Goal: Ask a question

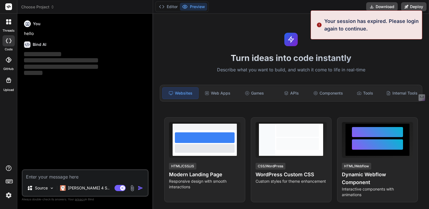
type textarea "x"
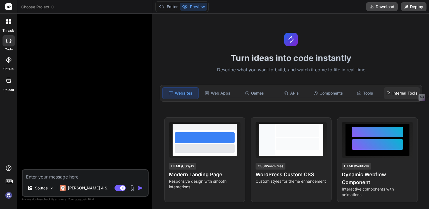
click at [401, 91] on div "Internal Tools" at bounding box center [402, 93] width 36 height 12
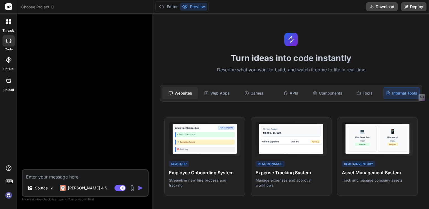
click at [184, 89] on div "Websites" at bounding box center [180, 93] width 36 height 12
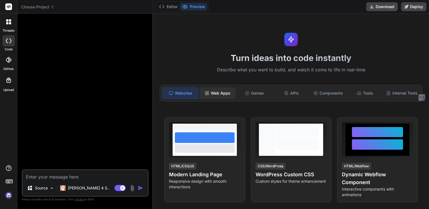
click at [215, 91] on div "Web Apps" at bounding box center [218, 93] width 36 height 12
